Goal: Transaction & Acquisition: Subscribe to service/newsletter

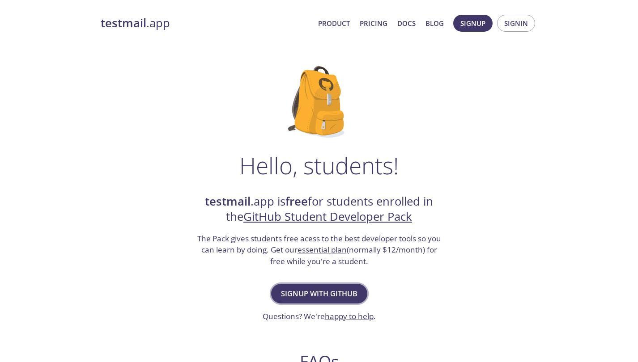
click at [324, 288] on span "Signup with GitHub" at bounding box center [319, 294] width 76 height 13
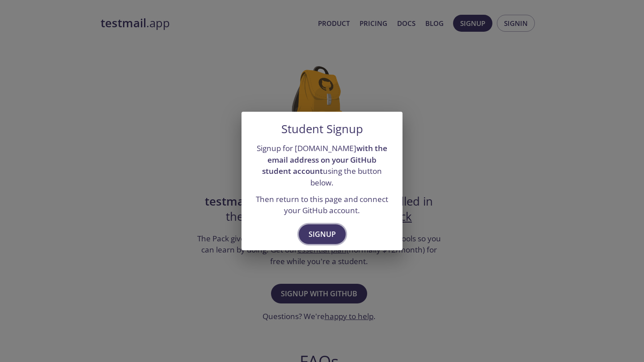
click at [325, 229] on span "Signup" at bounding box center [322, 234] width 27 height 13
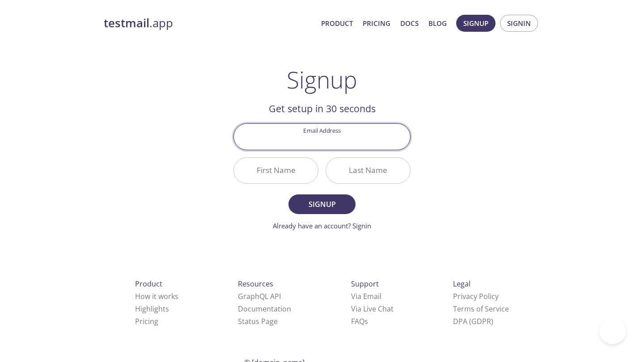
click at [333, 139] on input "Email Address" at bounding box center [322, 136] width 176 height 25
type input "[EMAIL_ADDRESS][DOMAIN_NAME]"
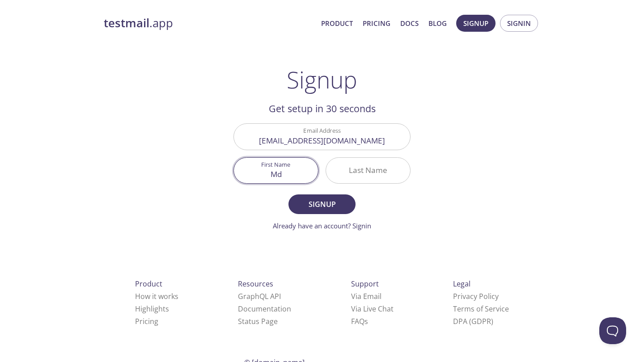
type input "Md"
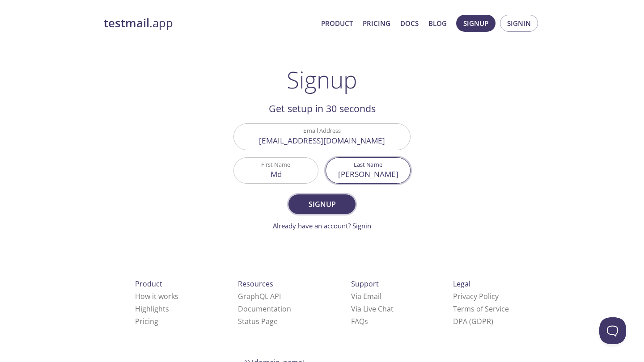
type input "[PERSON_NAME]"
click at [311, 207] on span "Signup" at bounding box center [321, 204] width 47 height 13
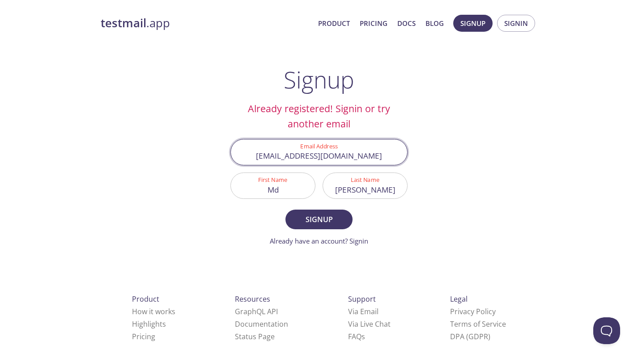
click at [311, 157] on input "[EMAIL_ADDRESS][DOMAIN_NAME]" at bounding box center [319, 152] width 176 height 25
click at [307, 155] on input "[EMAIL_ADDRESS][DOMAIN_NAME]" at bounding box center [319, 152] width 176 height 25
type input "[EMAIL_ADDRESS][DOMAIN_NAME]"
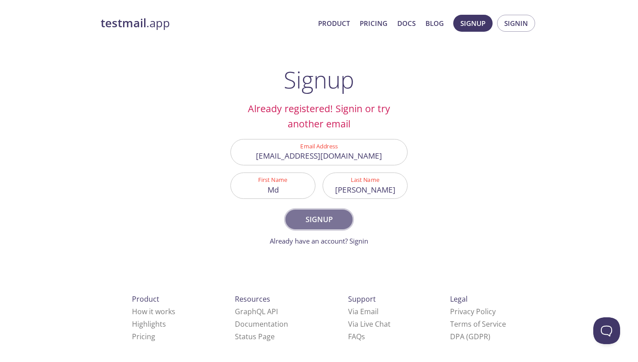
click at [320, 223] on span "Signup" at bounding box center [318, 219] width 47 height 13
